Goal: Task Accomplishment & Management: Manage account settings

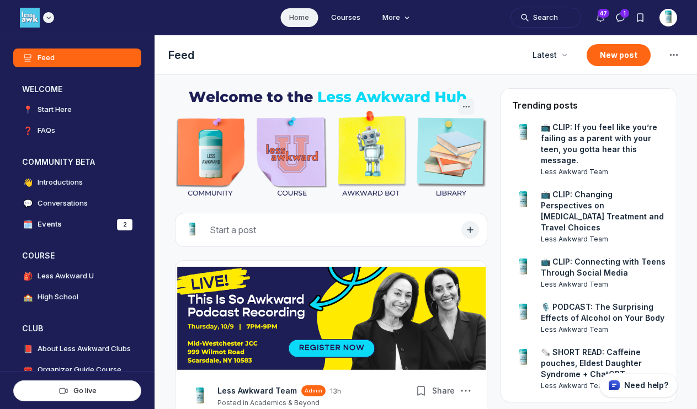
click at [33, 14] on img "Main navigation bar" at bounding box center [30, 18] width 20 height 20
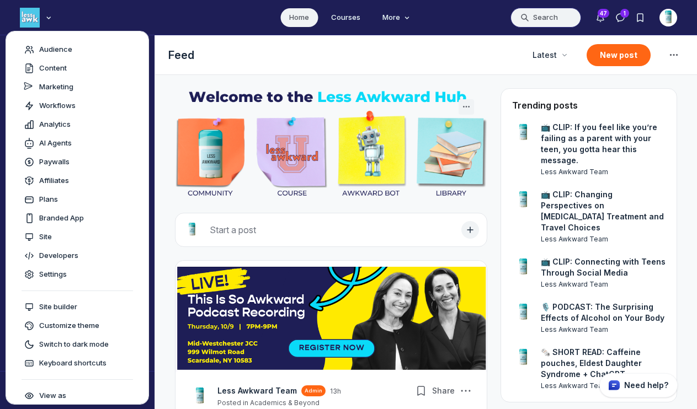
click at [553, 13] on button "Search" at bounding box center [545, 18] width 71 height 20
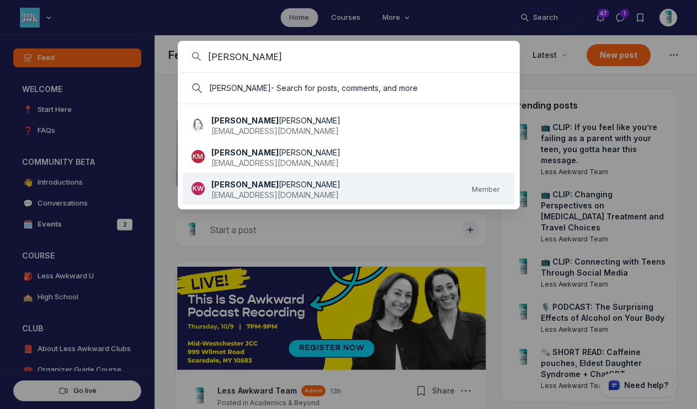
type input "Kate"
click at [195, 182] on link "KW Kate Wunderlich kateewunderlich@gmail.com Member" at bounding box center [345, 188] width 308 height 25
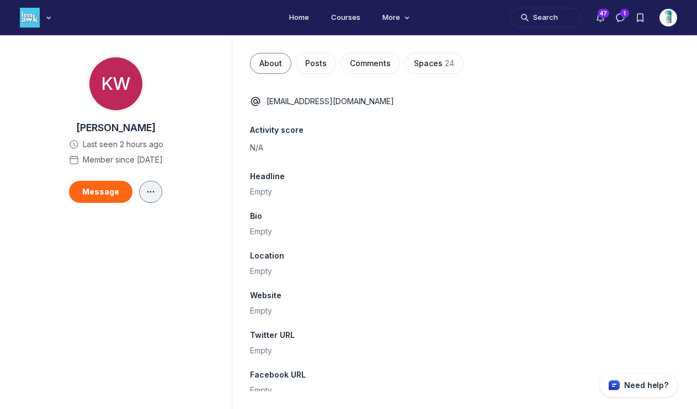
click at [152, 191] on icon "Main Content" at bounding box center [150, 192] width 11 height 9
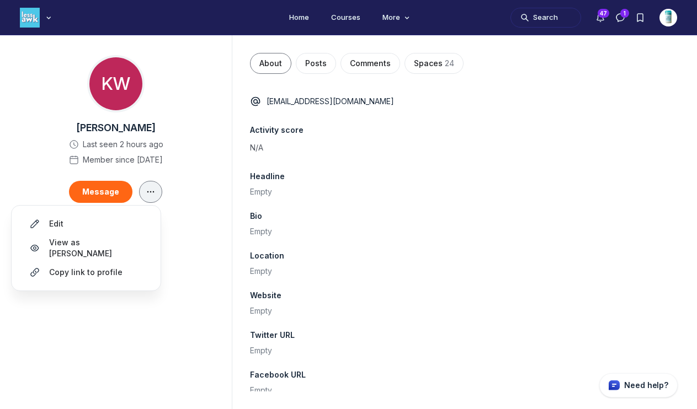
click at [152, 191] on icon "Main Content" at bounding box center [150, 192] width 11 height 9
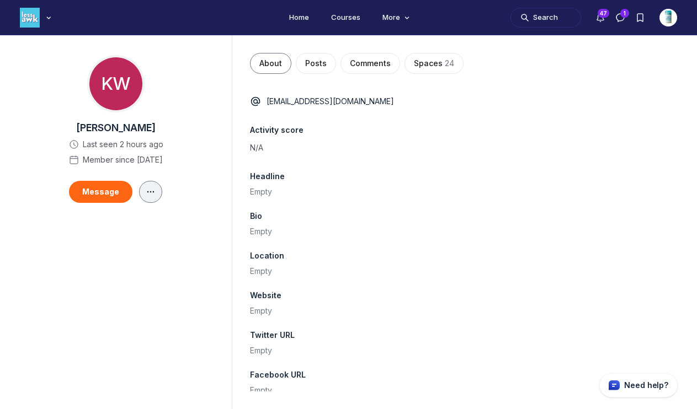
click at [152, 191] on icon "Main Content" at bounding box center [150, 192] width 11 height 9
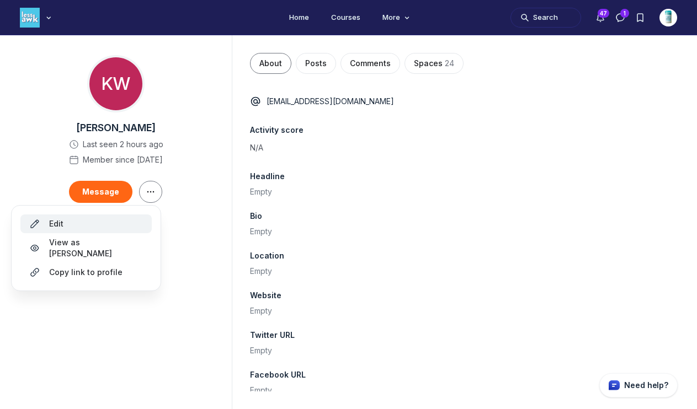
click at [45, 222] on div "Edit" at bounding box center [86, 223] width 114 height 11
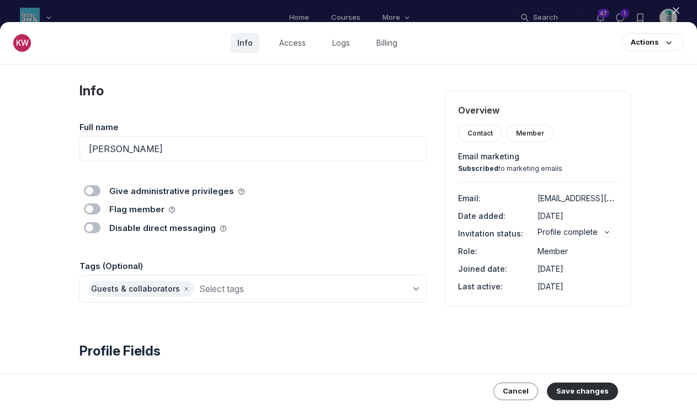
click at [605, 229] on icon "button" at bounding box center [607, 232] width 7 height 7
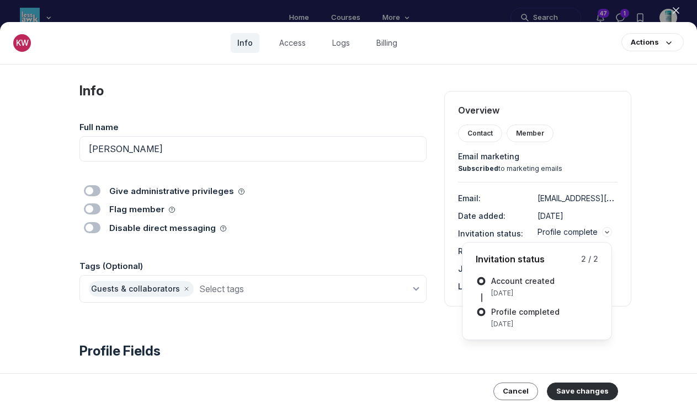
click at [605, 229] on icon "button" at bounding box center [607, 232] width 7 height 7
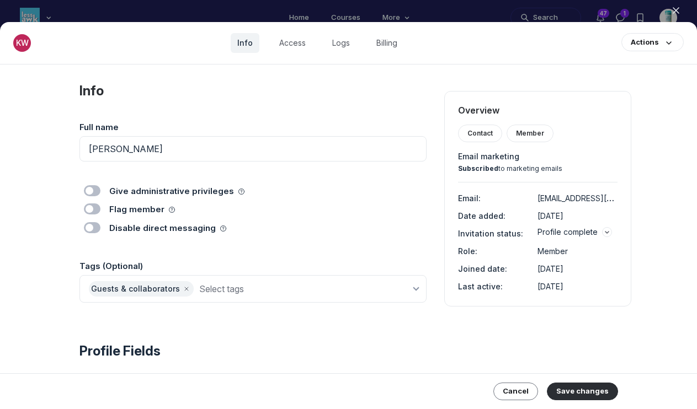
click at [89, 191] on label "Toggle switch" at bounding box center [92, 190] width 17 height 11
click at [0, 0] on input "Toggle switch" at bounding box center [0, 0] width 0 height 0
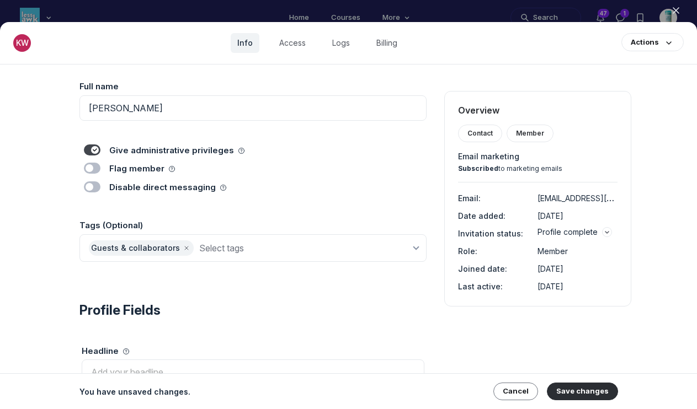
scroll to position [67, 0]
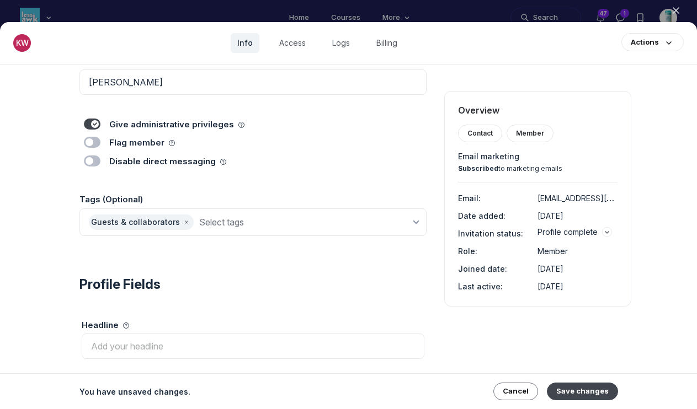
click at [588, 392] on button "Save changes" at bounding box center [582, 392] width 71 height 18
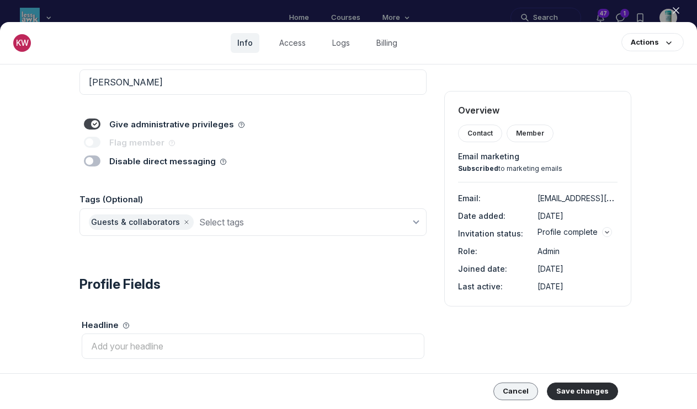
click at [509, 393] on button "Cancel" at bounding box center [515, 392] width 45 height 18
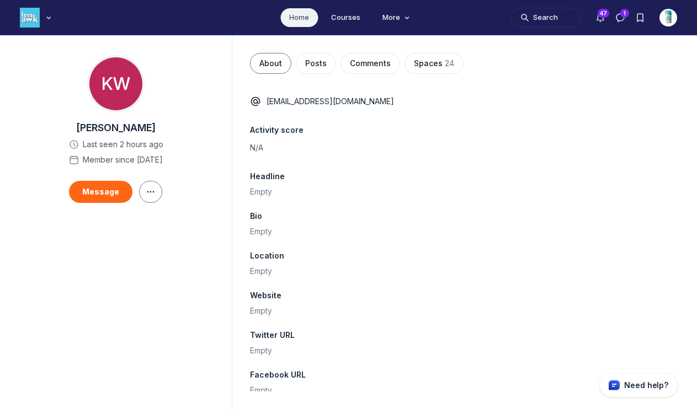
click at [300, 19] on link "Home" at bounding box center [299, 17] width 38 height 19
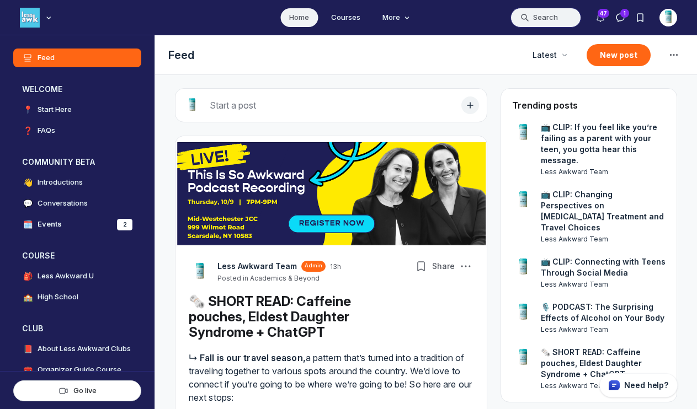
scroll to position [2906, 2113]
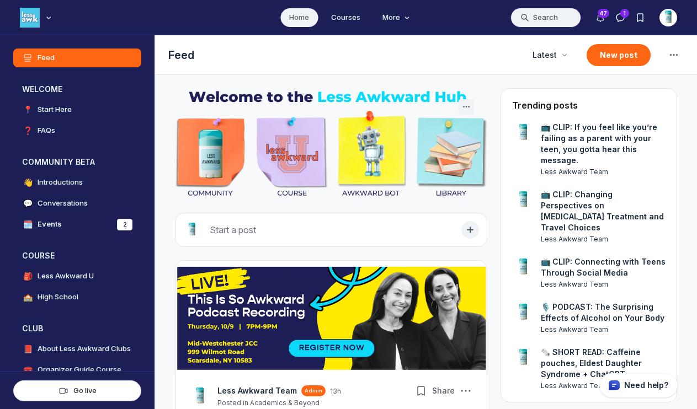
click at [540, 18] on button "Search" at bounding box center [545, 18] width 71 height 20
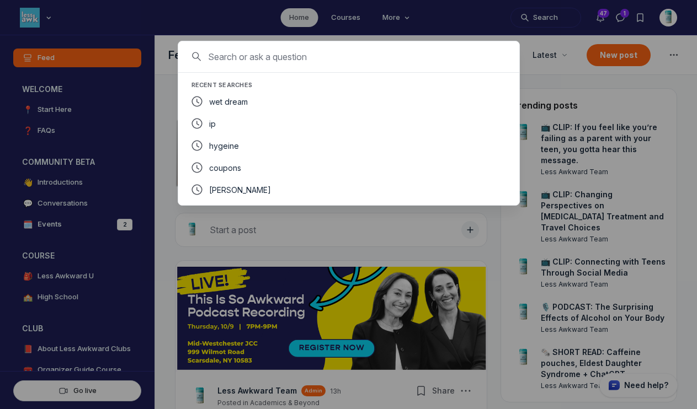
click at [362, 62] on input at bounding box center [362, 56] width 308 height 13
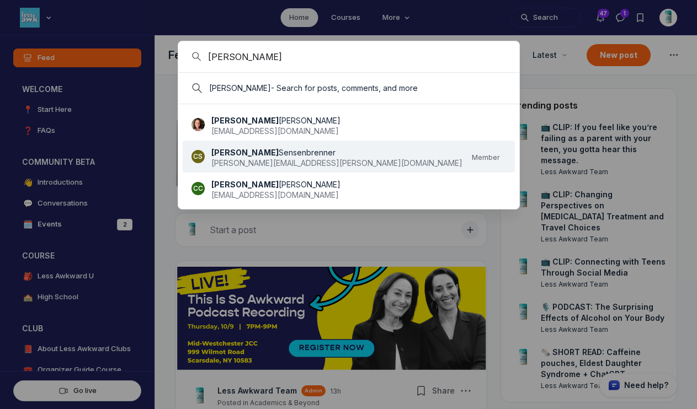
type input "Courtney"
click at [293, 158] on span "[PERSON_NAME][EMAIL_ADDRESS][PERSON_NAME][DOMAIN_NAME]" at bounding box center [336, 162] width 251 height 9
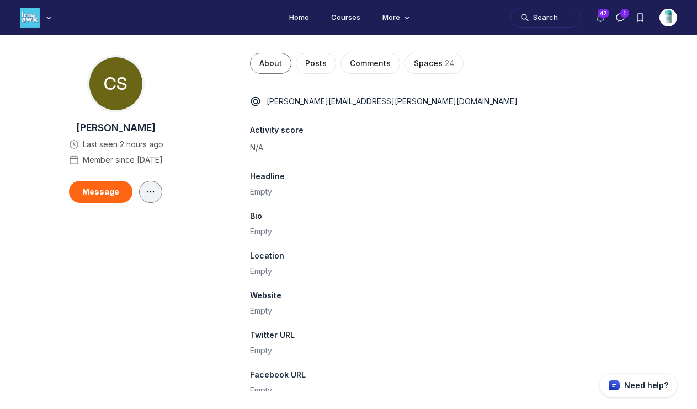
click at [156, 187] on button "Main Content" at bounding box center [150, 192] width 23 height 22
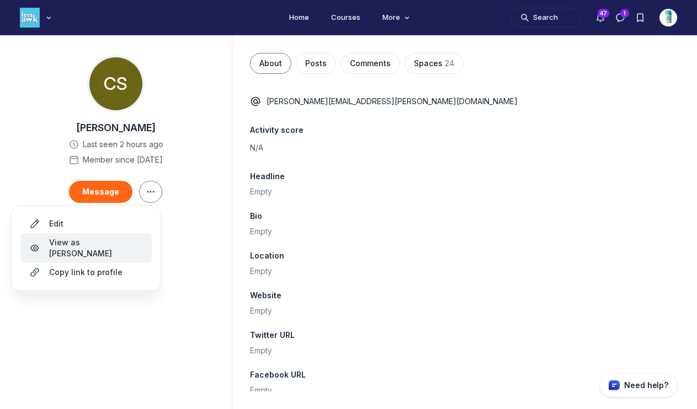
click at [94, 242] on span "View as [PERSON_NAME]" at bounding box center [96, 248] width 94 height 22
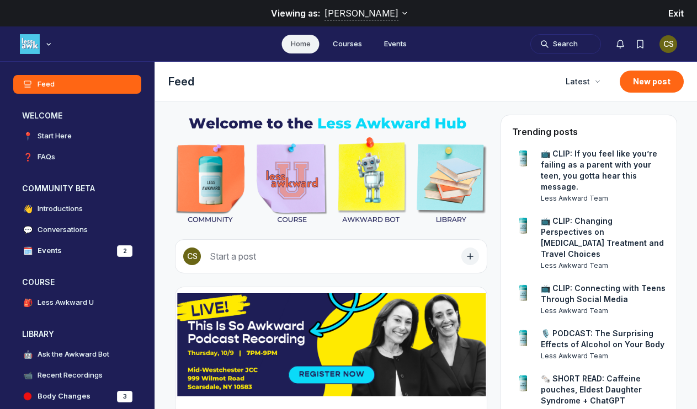
scroll to position [2960, 2113]
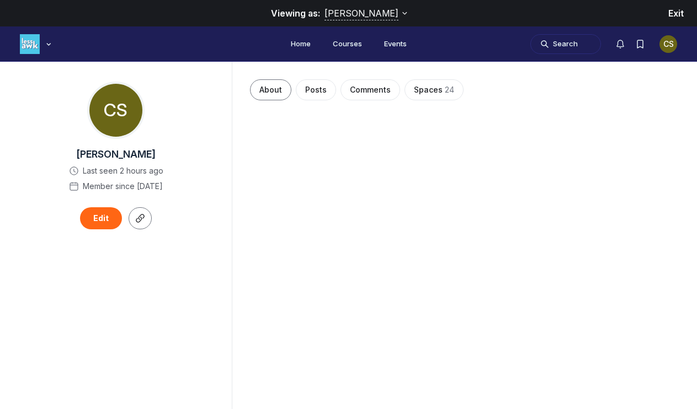
click at [670, 14] on span "Exit" at bounding box center [675, 13] width 15 height 11
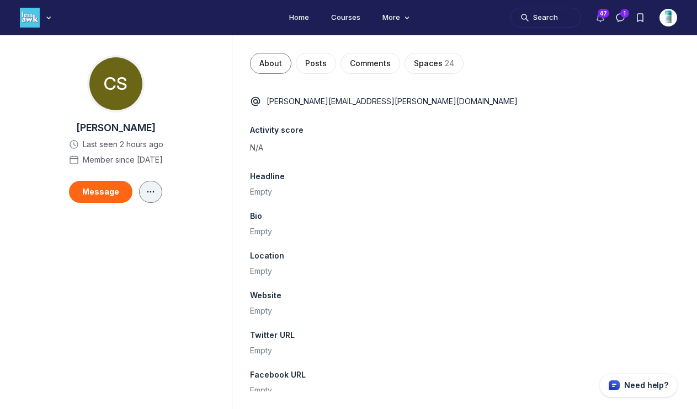
click at [145, 190] on icon "Main Content" at bounding box center [150, 192] width 11 height 9
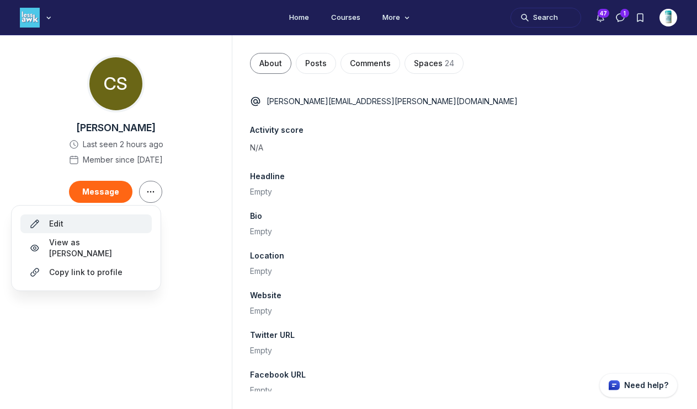
click at [74, 232] on button "Edit" at bounding box center [85, 224] width 131 height 19
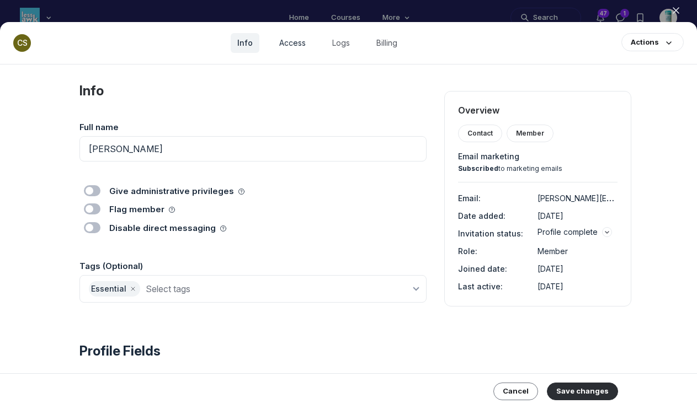
click at [305, 48] on link "Access" at bounding box center [293, 43] width 40 height 20
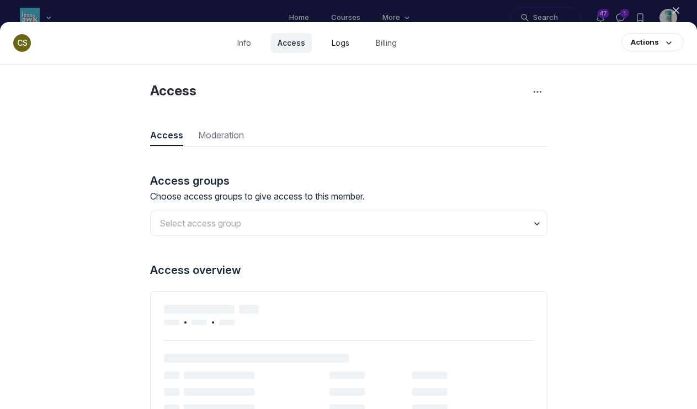
scroll to position [1491, 3205]
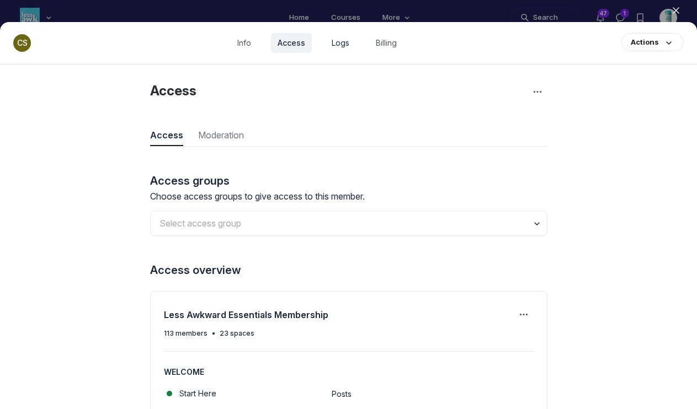
click at [346, 46] on link "Logs" at bounding box center [340, 43] width 31 height 20
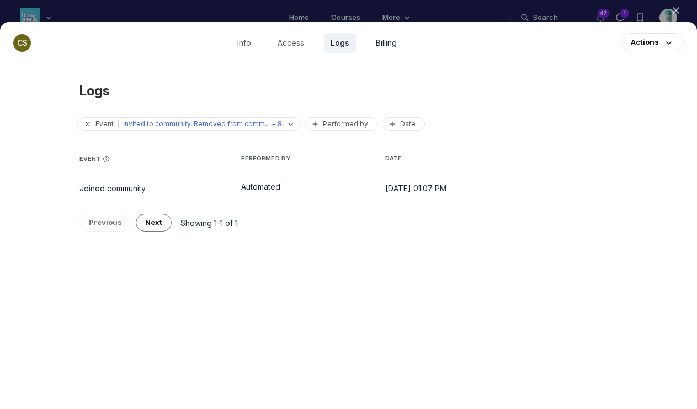
click at [396, 43] on link "Billing" at bounding box center [386, 43] width 34 height 20
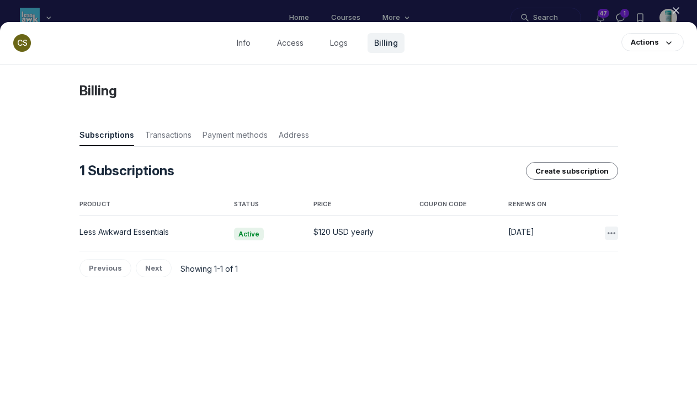
click at [610, 234] on icon "button" at bounding box center [611, 233] width 11 height 11
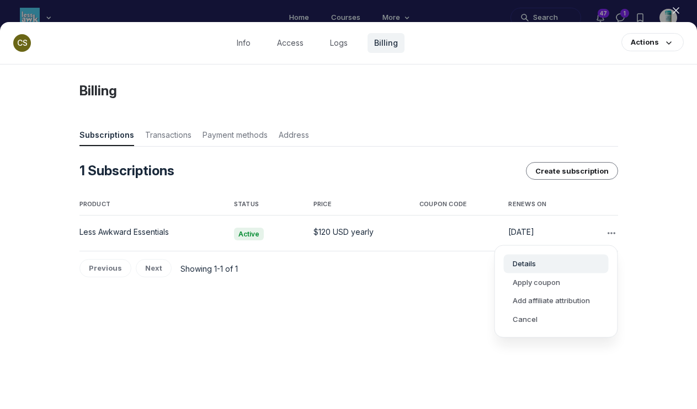
click at [520, 262] on button "Details" at bounding box center [556, 264] width 105 height 19
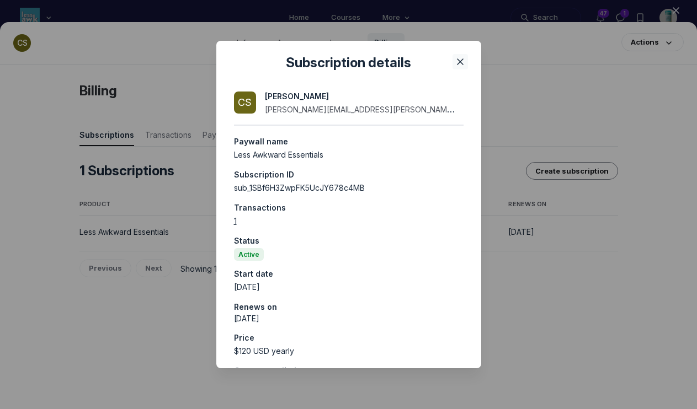
click at [462, 60] on icon "Close" at bounding box center [460, 61] width 11 height 11
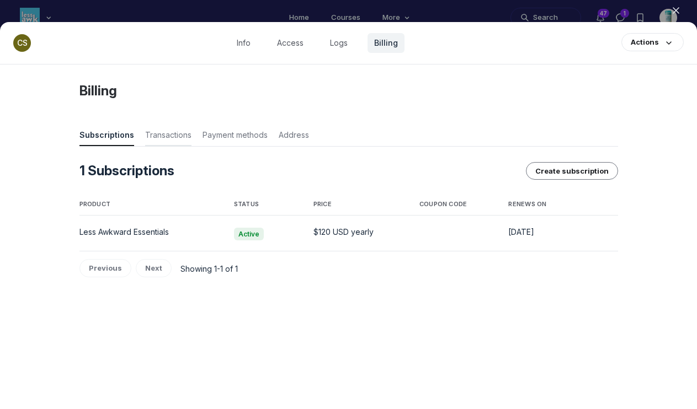
click at [167, 138] on span "Transactions" at bounding box center [168, 137] width 46 height 15
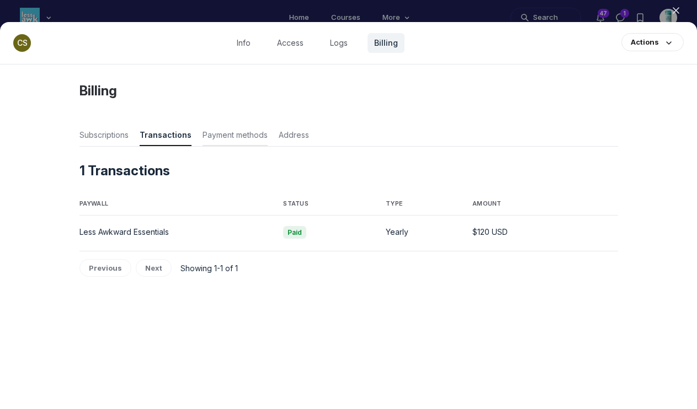
click at [242, 138] on span "Payment methods" at bounding box center [234, 137] width 65 height 15
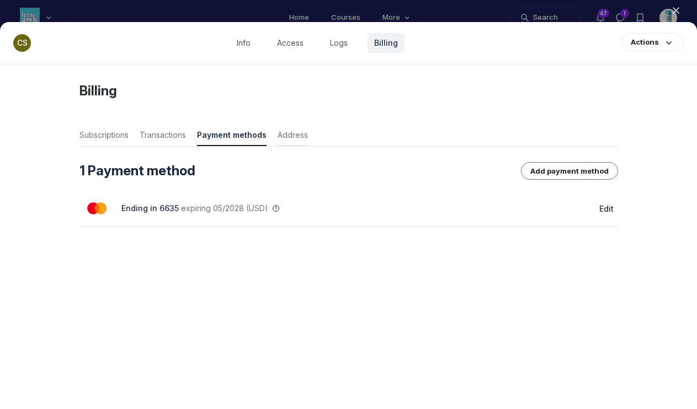
click at [303, 134] on span "Address" at bounding box center [292, 137] width 30 height 15
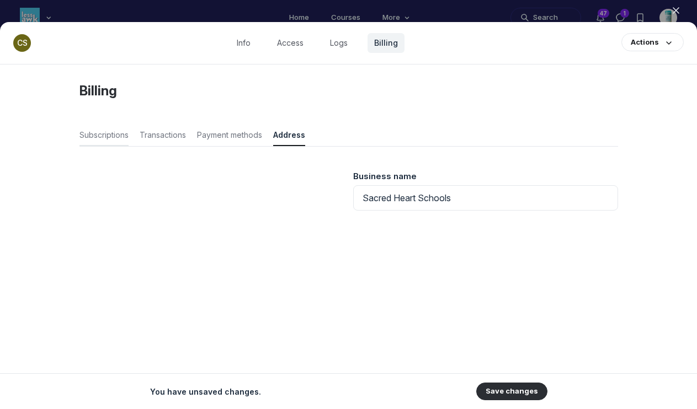
click at [83, 141] on span "Subscriptions" at bounding box center [103, 137] width 49 height 15
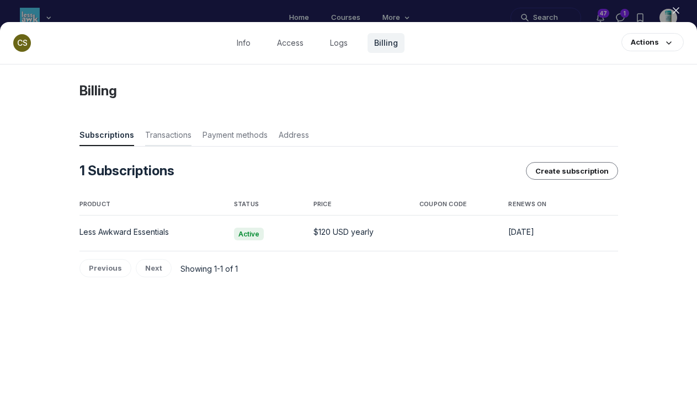
click at [170, 131] on span "Transactions" at bounding box center [168, 137] width 46 height 15
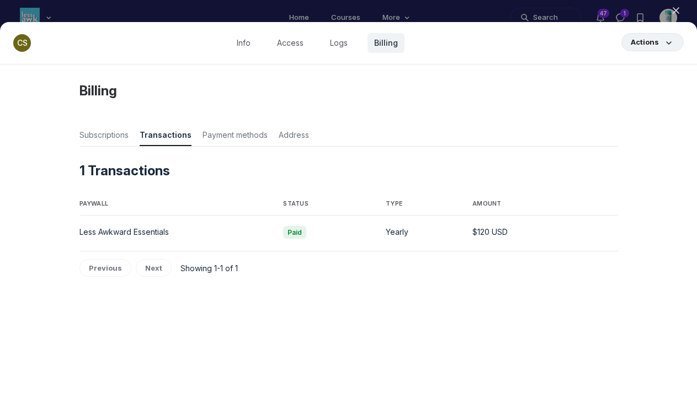
click at [652, 47] on button "Actions" at bounding box center [652, 42] width 62 height 18
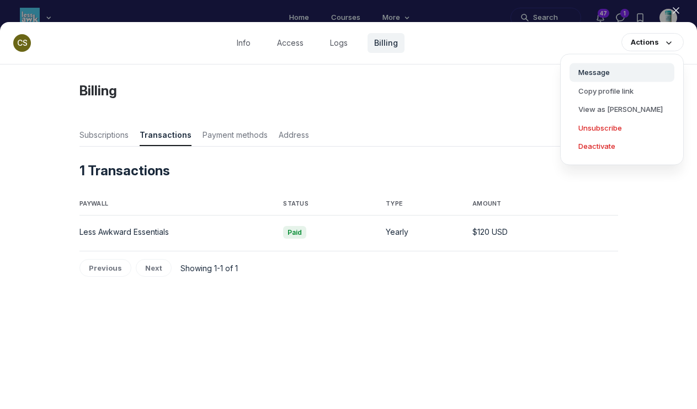
click at [643, 72] on button "Message" at bounding box center [621, 72] width 105 height 19
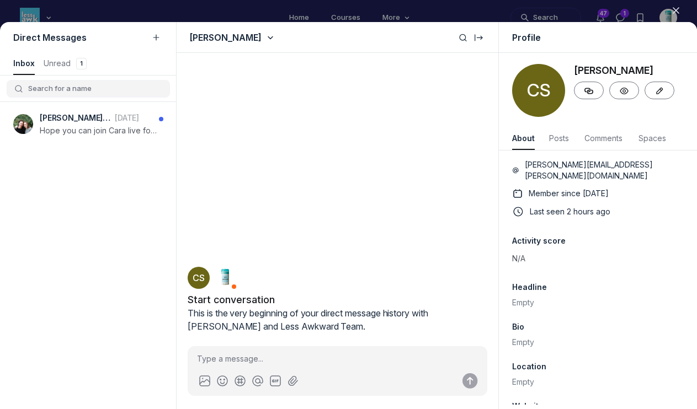
scroll to position [1493, 2190]
click at [676, 9] on icon "button" at bounding box center [675, 10] width 11 height 11
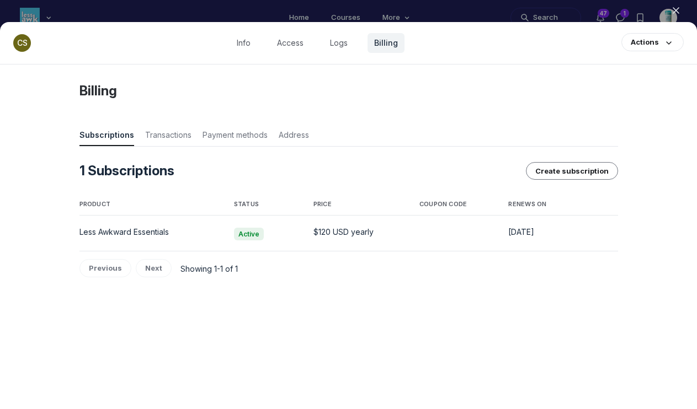
click at [451, 12] on div at bounding box center [348, 204] width 697 height 409
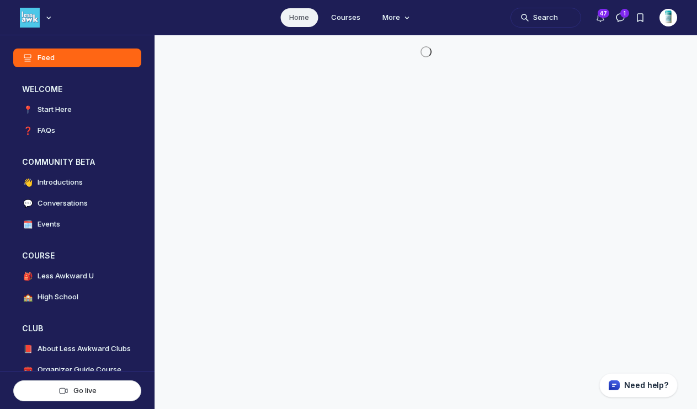
scroll to position [2906, 2113]
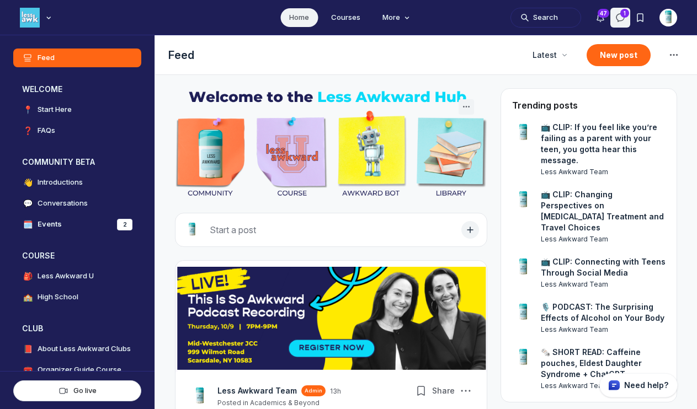
click at [618, 14] on icon "Direct messages" at bounding box center [620, 17] width 11 height 11
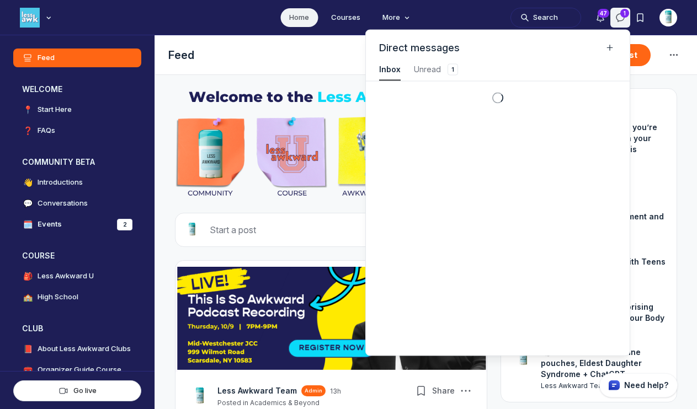
scroll to position [1493, 2485]
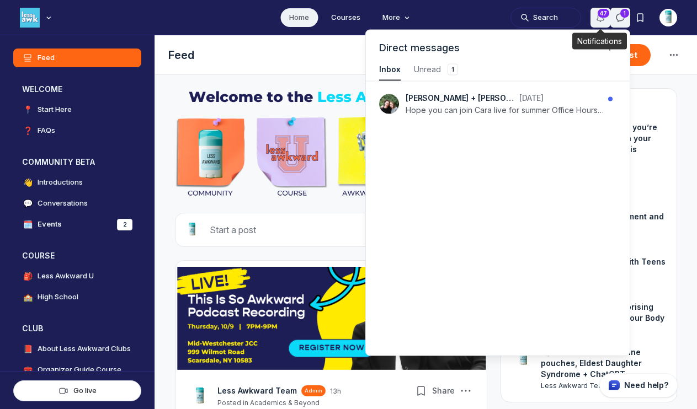
click at [596, 17] on icon "Notifications" at bounding box center [600, 17] width 11 height 11
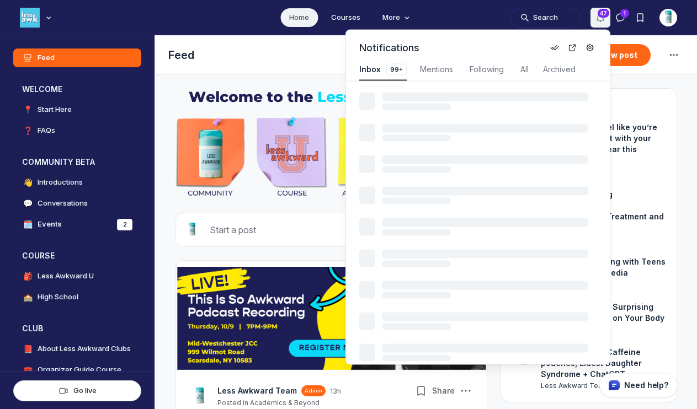
scroll to position [1493, 2373]
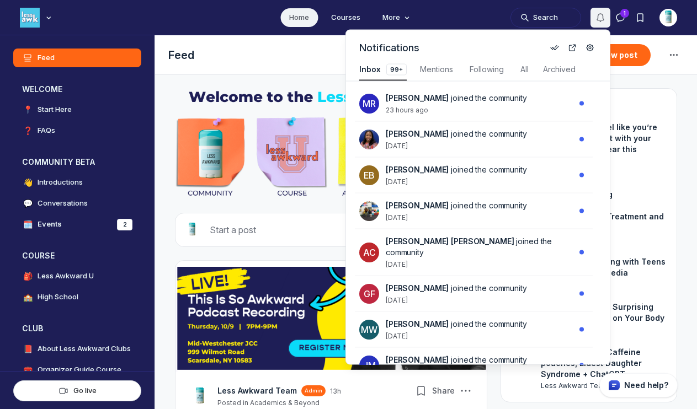
click at [596, 17] on icon "Notifications" at bounding box center [600, 17] width 11 height 11
